Goal: Find specific page/section: Find specific page/section

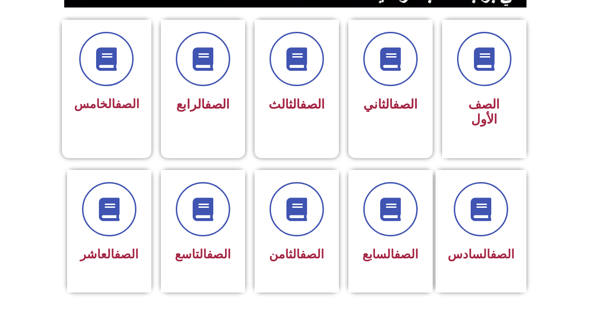
scroll to position [244, 0]
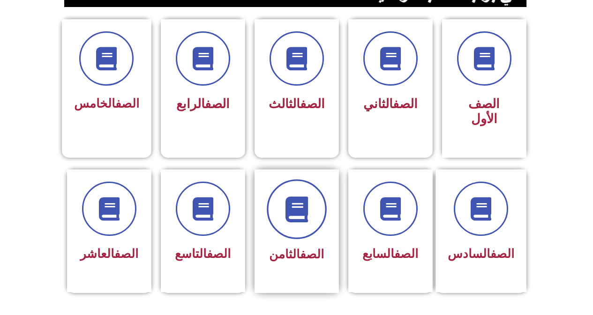
click at [310, 217] on span at bounding box center [297, 210] width 60 height 60
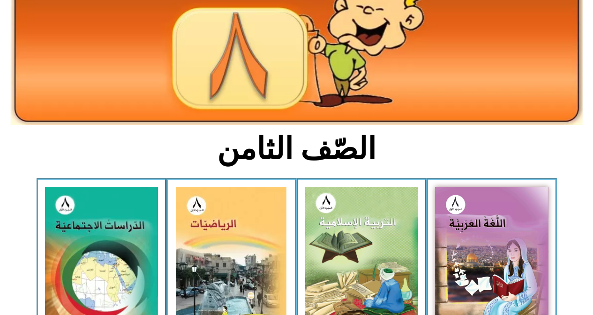
scroll to position [131, 0]
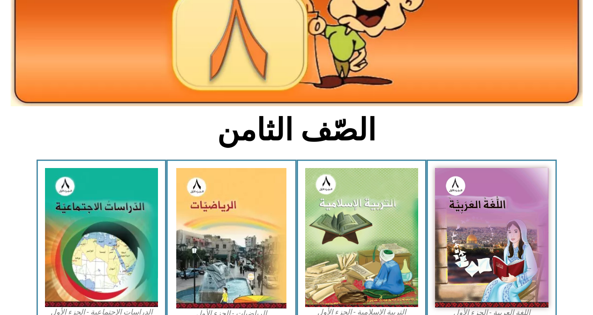
click at [529, 182] on img at bounding box center [491, 238] width 113 height 140
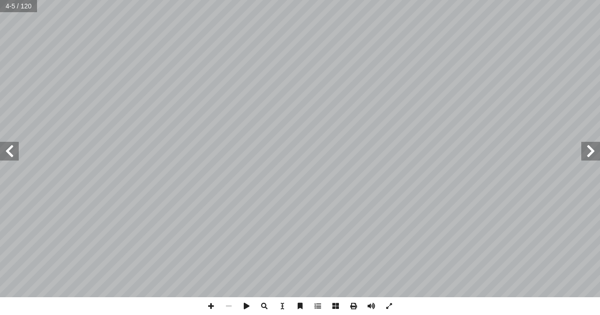
click at [13, 145] on span at bounding box center [9, 151] width 19 height 19
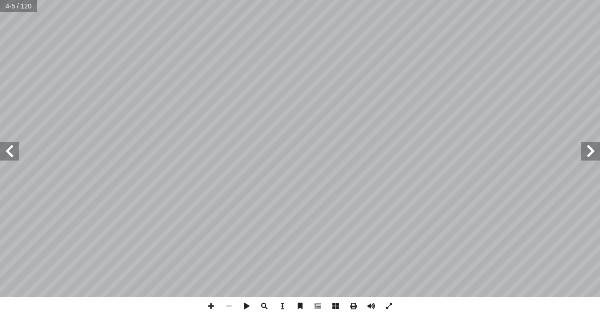
click at [13, 145] on span at bounding box center [9, 151] width 19 height 19
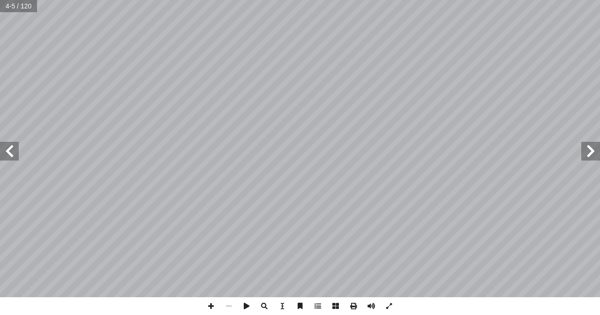
click at [13, 145] on span at bounding box center [9, 151] width 19 height 19
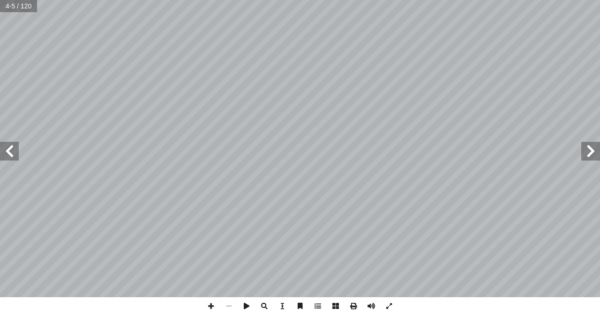
click at [13, 145] on span at bounding box center [9, 151] width 19 height 19
click at [10, 151] on span at bounding box center [9, 151] width 19 height 19
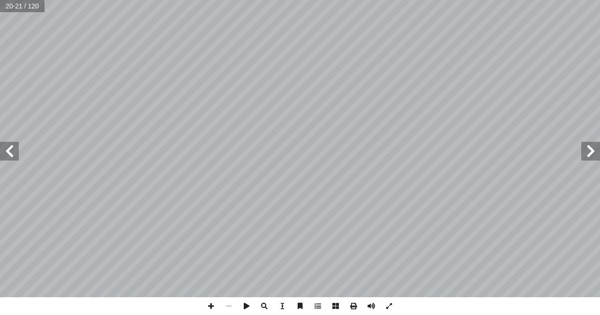
click at [10, 151] on span at bounding box center [9, 151] width 19 height 19
click at [212, 305] on span at bounding box center [211, 307] width 18 height 18
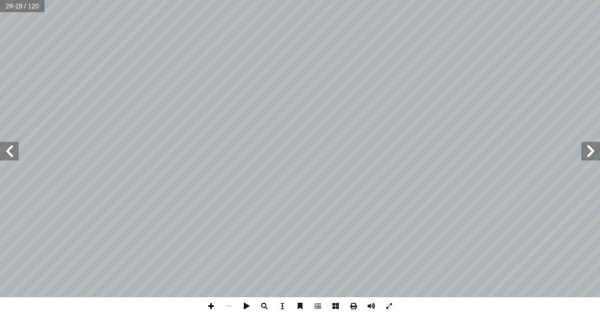
click at [212, 305] on span at bounding box center [211, 307] width 18 height 18
